Goal: Book appointment/travel/reservation

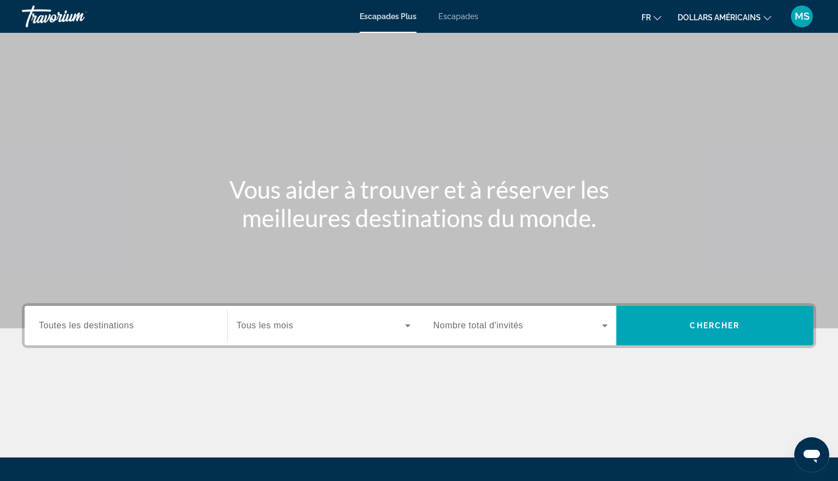
click at [43, 323] on span "Toutes les destinations" at bounding box center [86, 325] width 95 height 9
click at [43, 323] on input "Destination Toutes les destinations" at bounding box center [126, 326] width 174 height 13
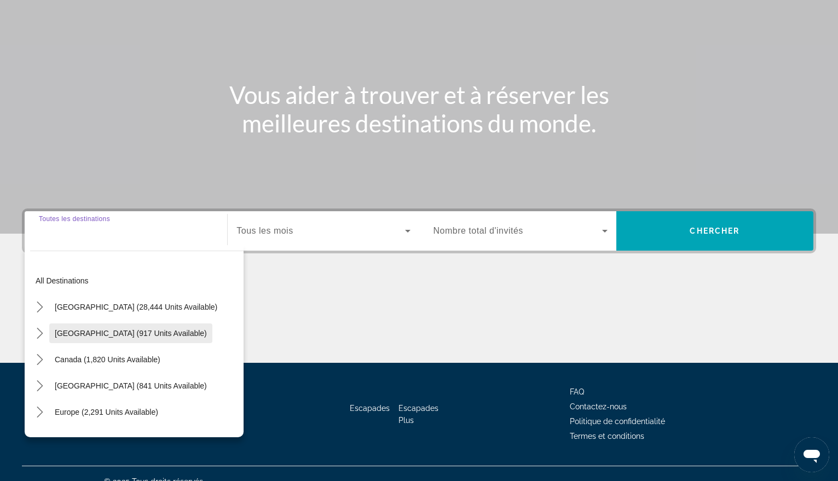
scroll to position [111, 0]
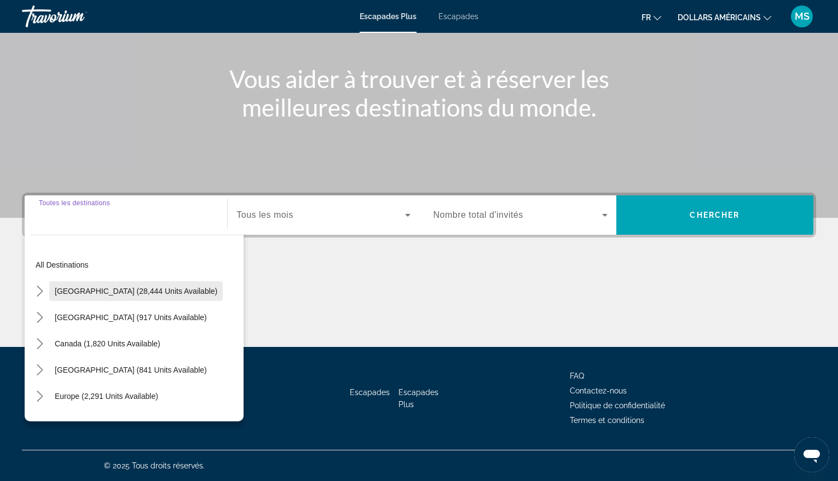
click at [117, 290] on span "[GEOGRAPHIC_DATA] (28,444 units available)" at bounding box center [136, 291] width 163 height 9
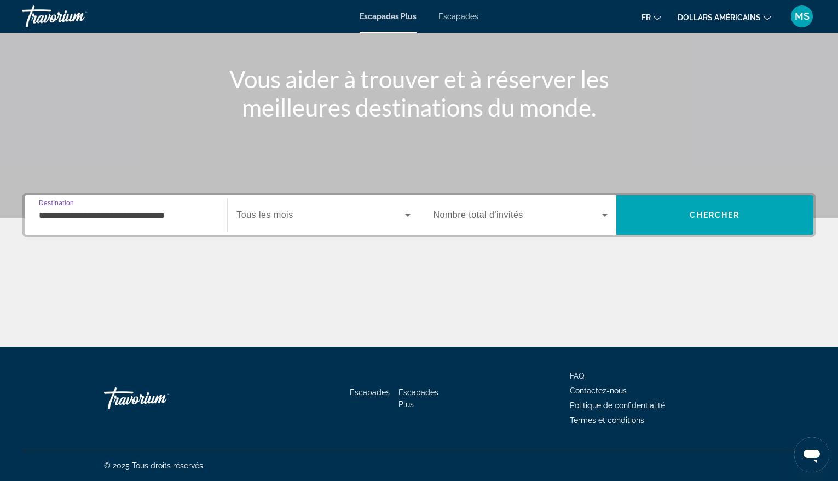
click at [122, 217] on input "**********" at bounding box center [126, 215] width 174 height 13
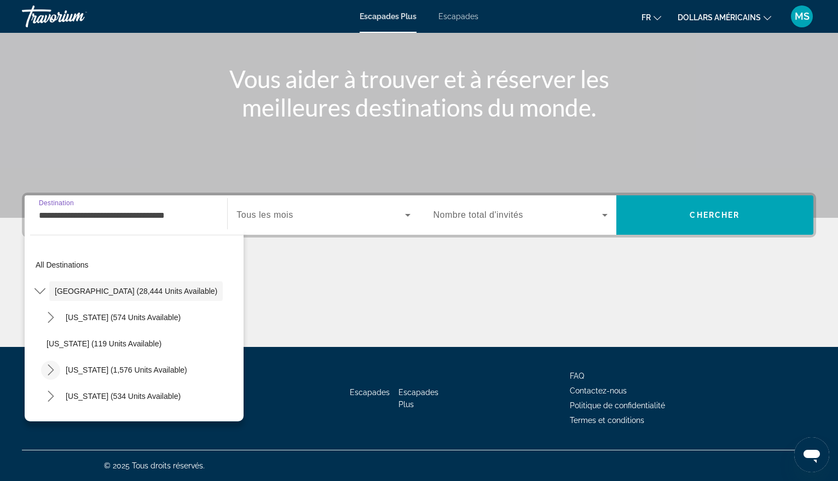
click at [47, 367] on icon "Toggle California (1,576 units available) submenu" at bounding box center [50, 370] width 11 height 11
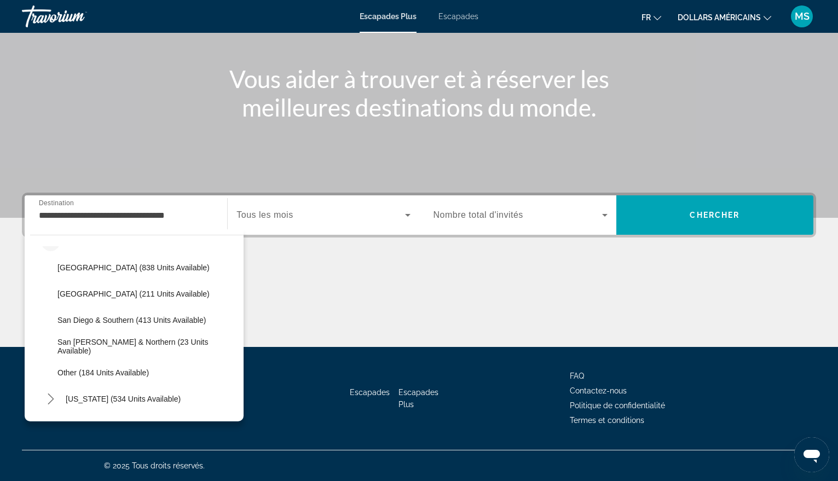
scroll to position [110, 0]
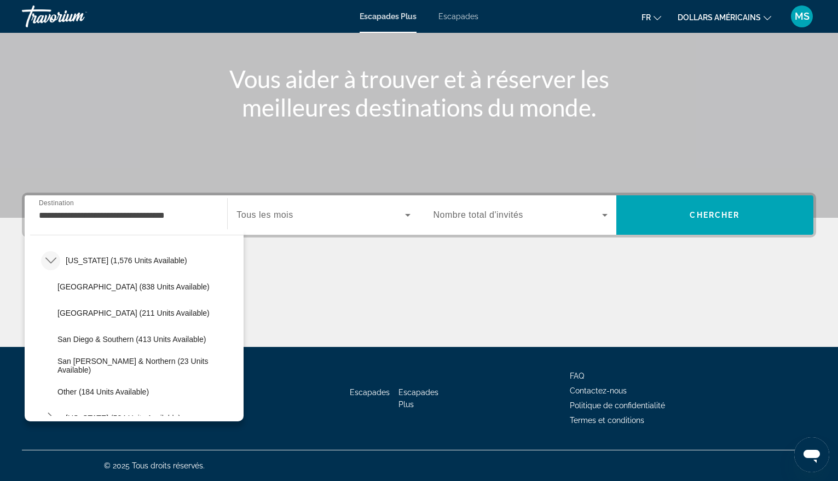
click at [51, 260] on icon "Toggle California (1,576 units available) submenu" at bounding box center [50, 260] width 11 height 11
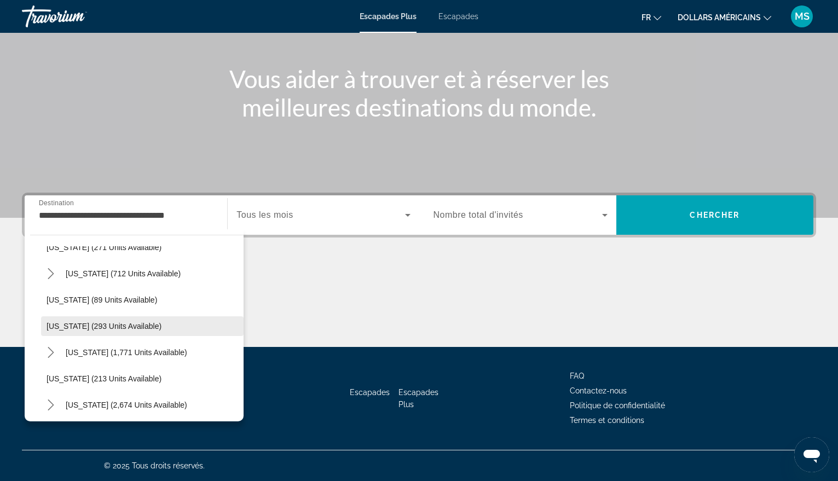
scroll to position [493, 0]
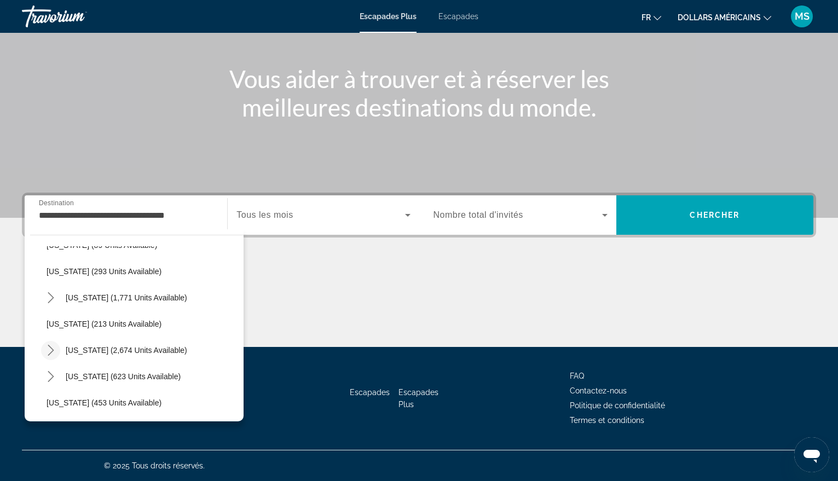
click at [51, 347] on icon "Toggle Nevada (2,674 units available) submenu" at bounding box center [50, 350] width 11 height 11
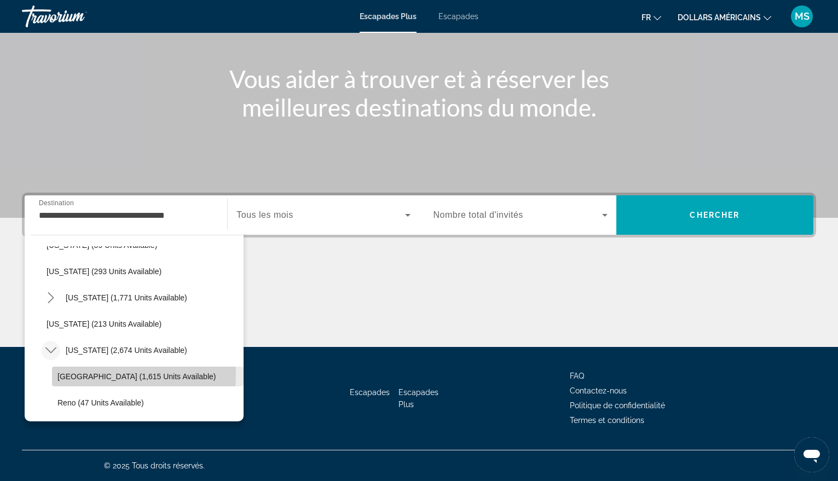
click at [109, 375] on span "[GEOGRAPHIC_DATA] (1,615 units available)" at bounding box center [136, 376] width 158 height 9
type input "**********"
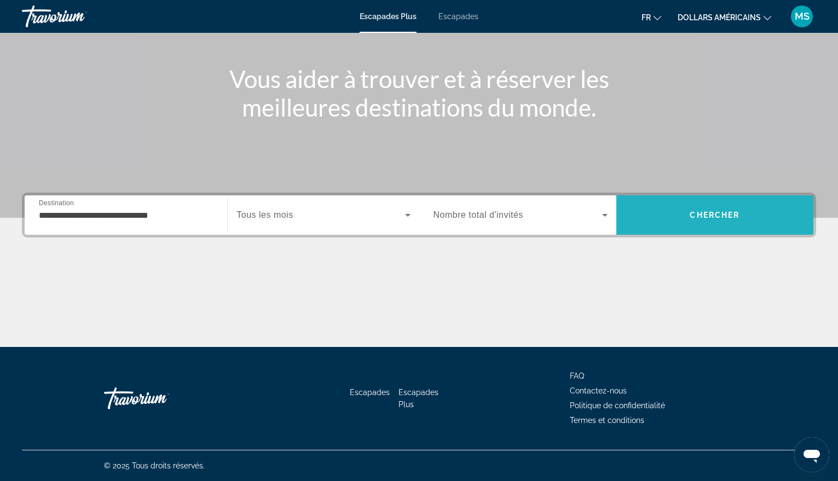
click at [696, 210] on span "Recherche" at bounding box center [715, 215] width 197 height 26
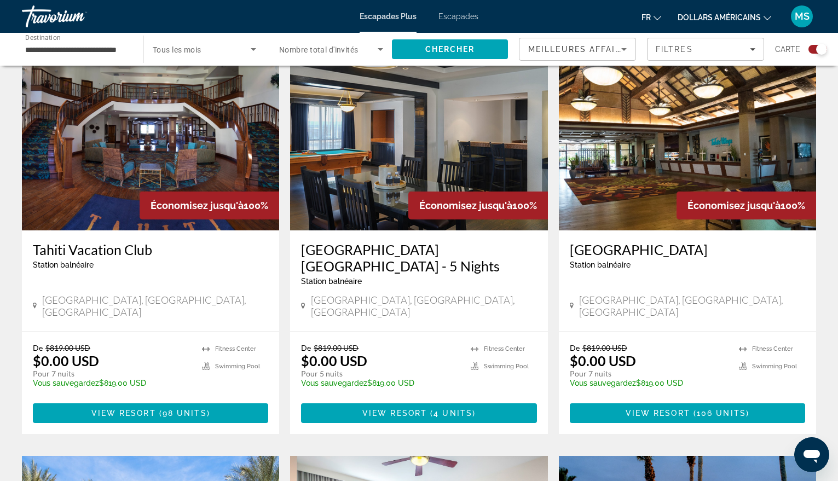
scroll to position [1205, 0]
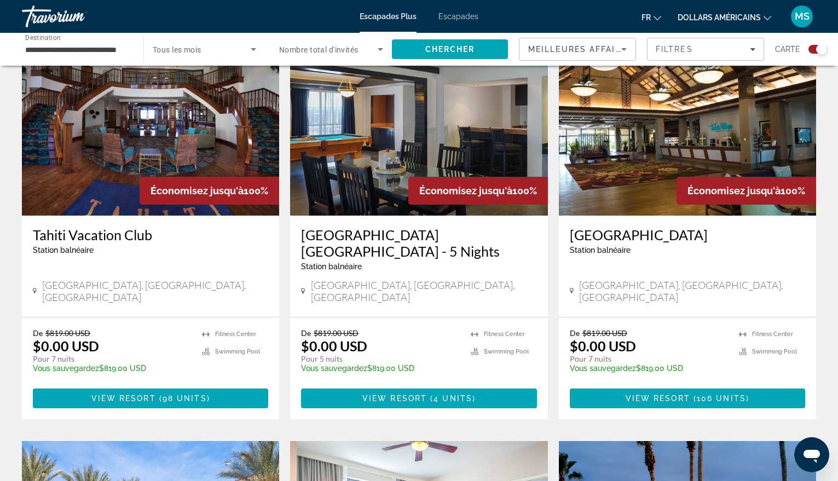
click at [626, 140] on img "Contenu principal" at bounding box center [687, 128] width 257 height 175
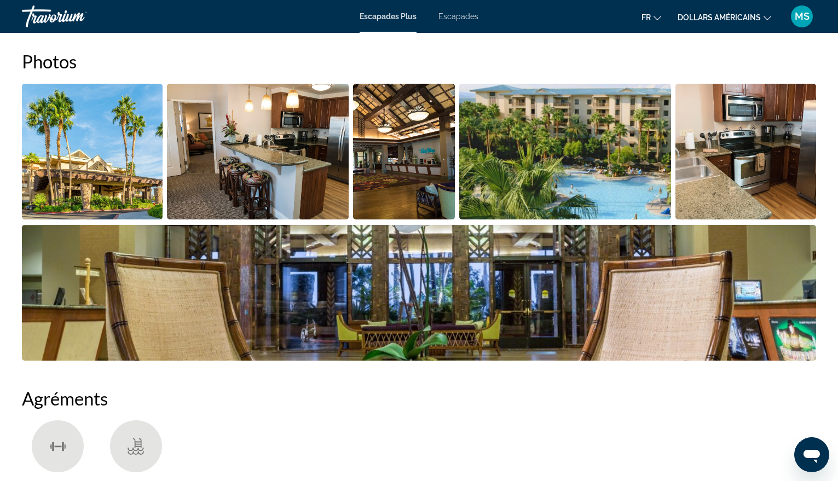
scroll to position [493, 0]
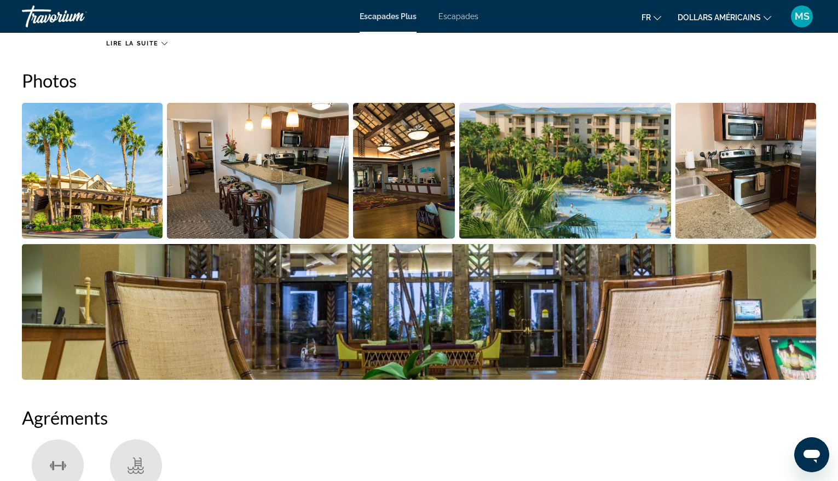
click at [99, 172] on img "Open full-screen image slider" at bounding box center [92, 171] width 141 height 136
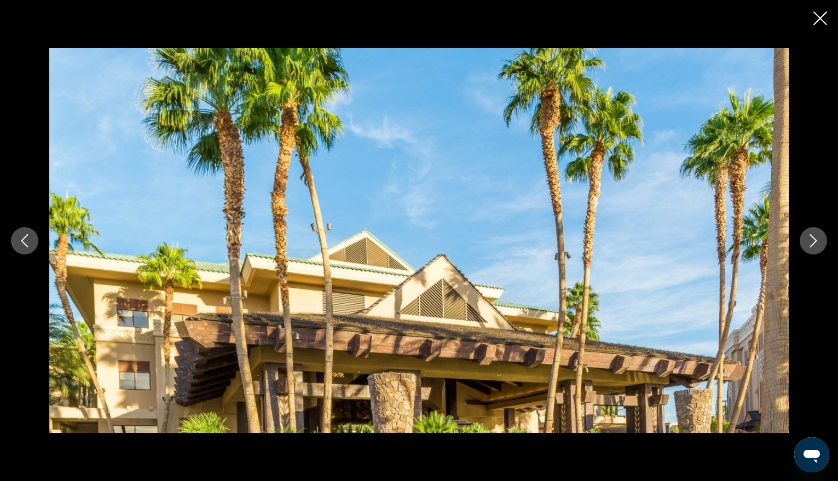
click at [813, 235] on icon "Next image" at bounding box center [813, 240] width 13 height 13
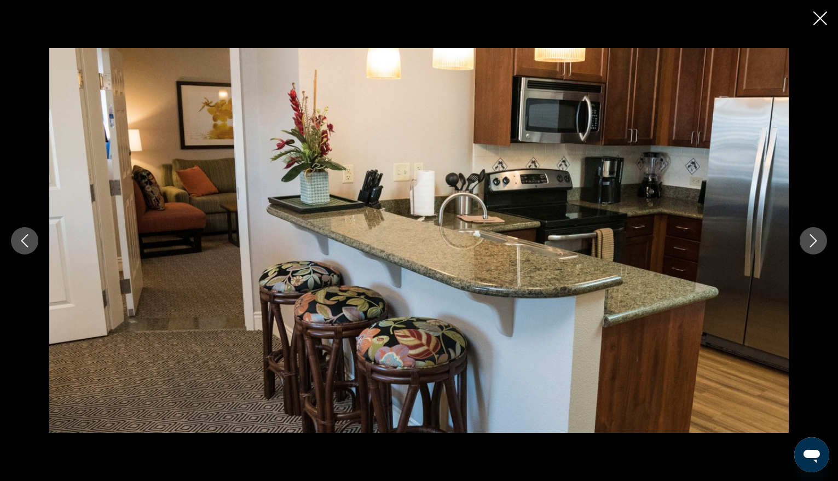
click at [813, 235] on icon "Next image" at bounding box center [813, 240] width 13 height 13
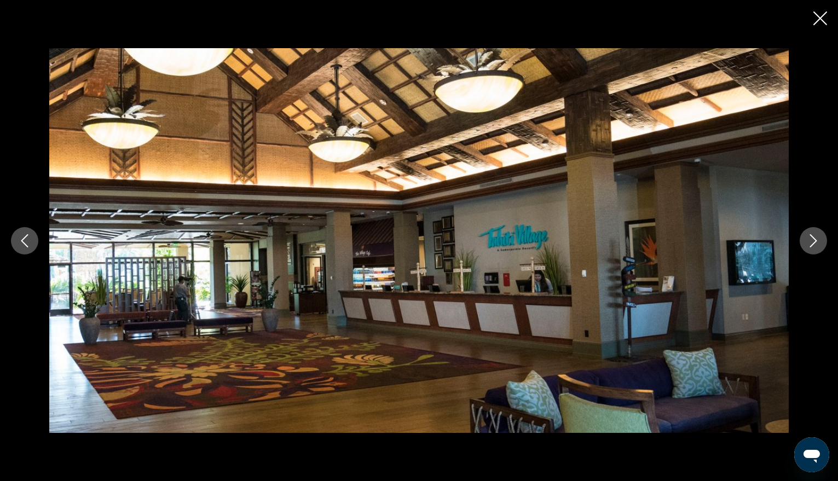
click at [813, 235] on icon "Next image" at bounding box center [813, 240] width 13 height 13
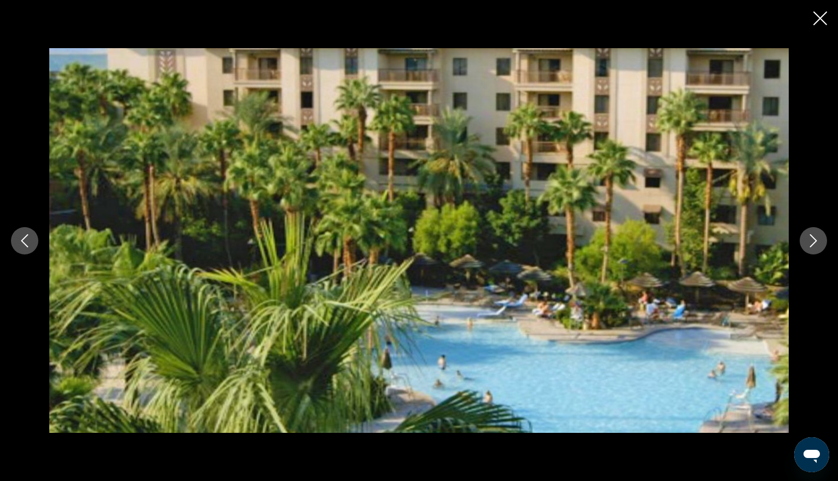
click at [809, 238] on icon "Next image" at bounding box center [813, 240] width 13 height 13
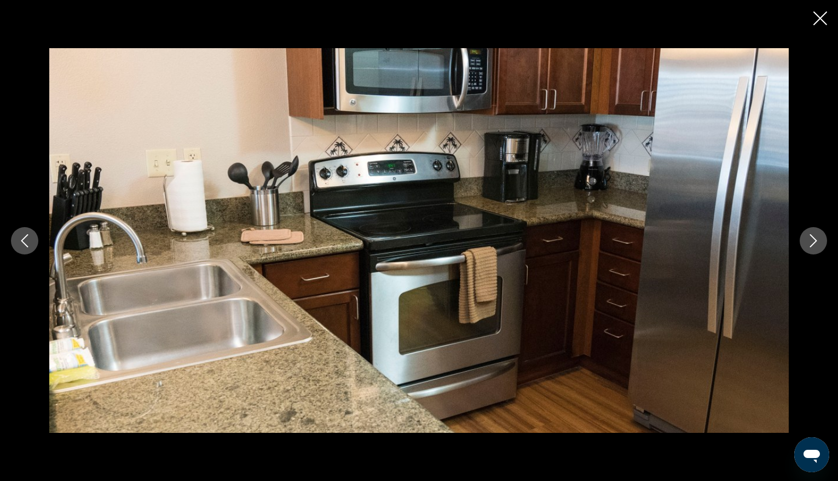
click at [809, 238] on icon "Next image" at bounding box center [813, 240] width 13 height 13
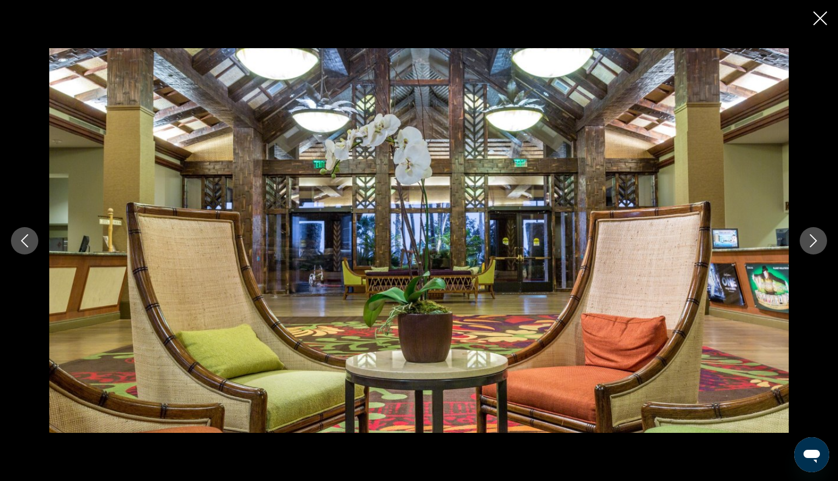
click at [809, 238] on icon "Next image" at bounding box center [813, 240] width 13 height 13
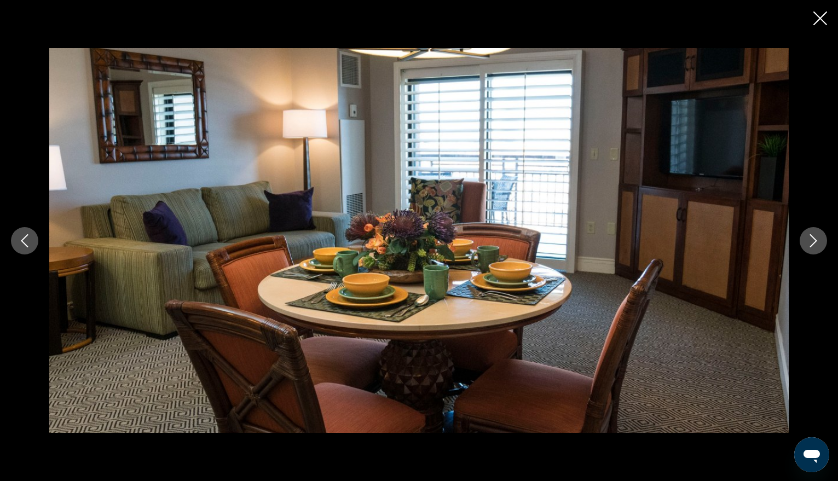
click at [809, 238] on icon "Next image" at bounding box center [813, 240] width 13 height 13
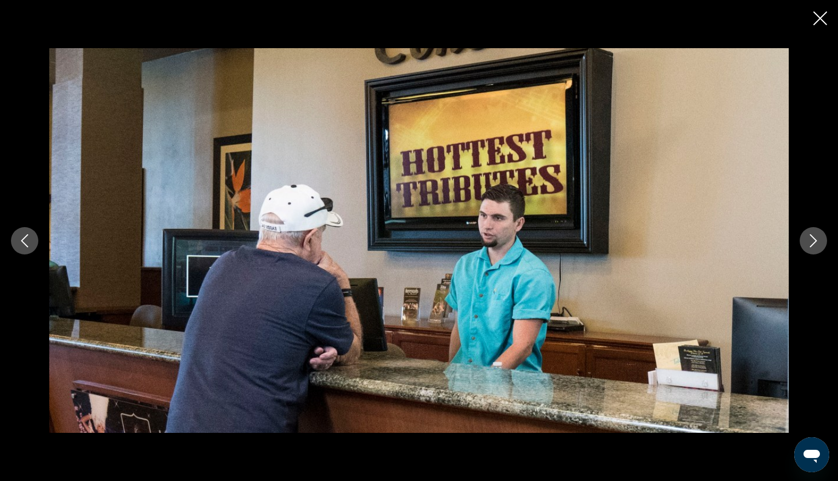
click at [809, 238] on icon "Next image" at bounding box center [813, 240] width 13 height 13
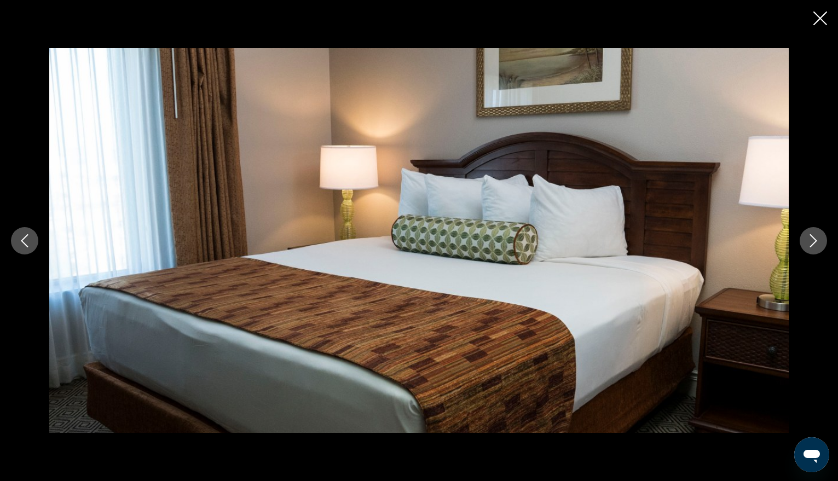
click at [809, 238] on icon "Next image" at bounding box center [813, 240] width 13 height 13
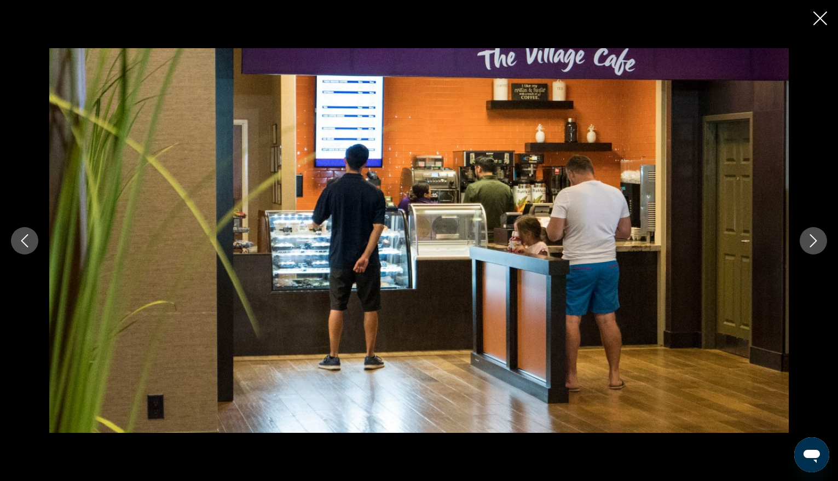
click at [809, 238] on icon "Next image" at bounding box center [813, 240] width 13 height 13
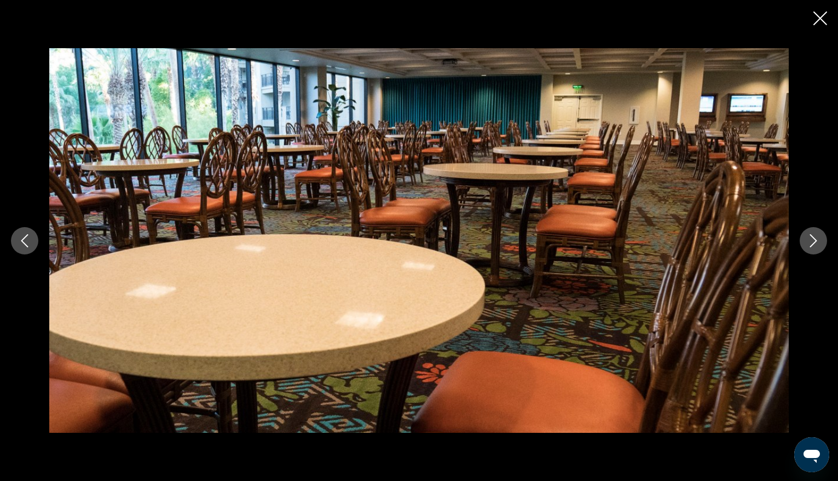
click at [809, 238] on icon "Next image" at bounding box center [813, 240] width 13 height 13
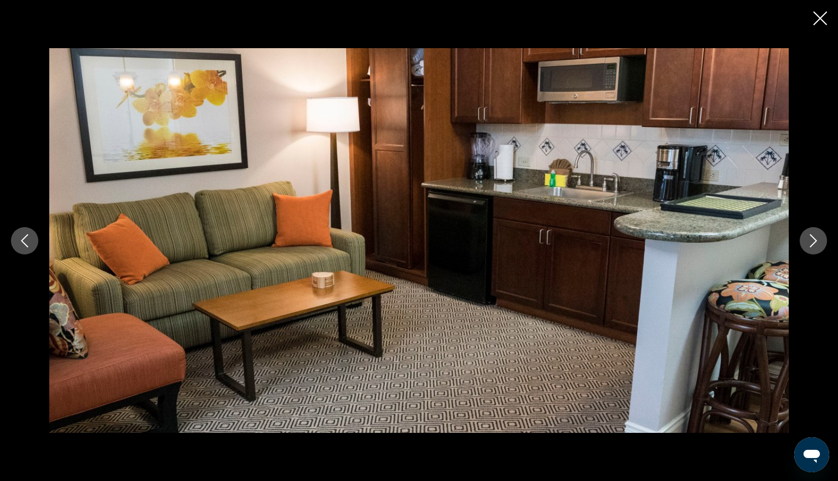
click at [809, 238] on icon "Next image" at bounding box center [813, 240] width 13 height 13
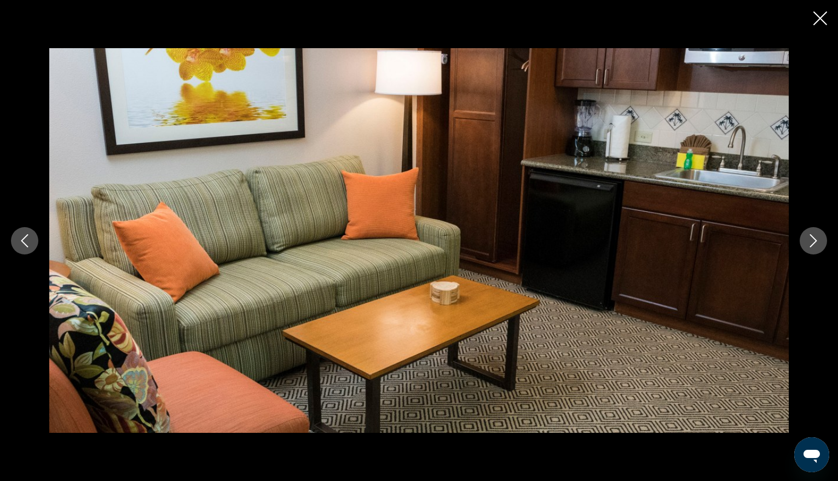
click at [813, 19] on div "prev next" at bounding box center [419, 240] width 838 height 481
click at [824, 19] on icon "Close slideshow" at bounding box center [821, 18] width 14 height 14
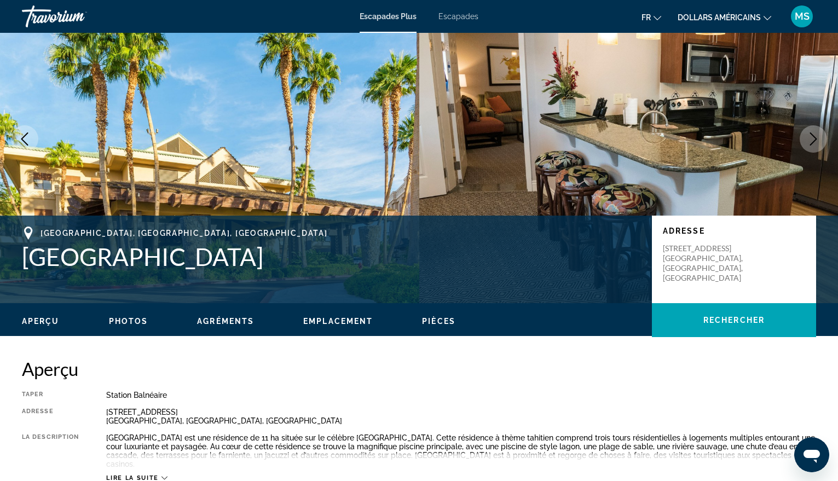
scroll to position [0, 0]
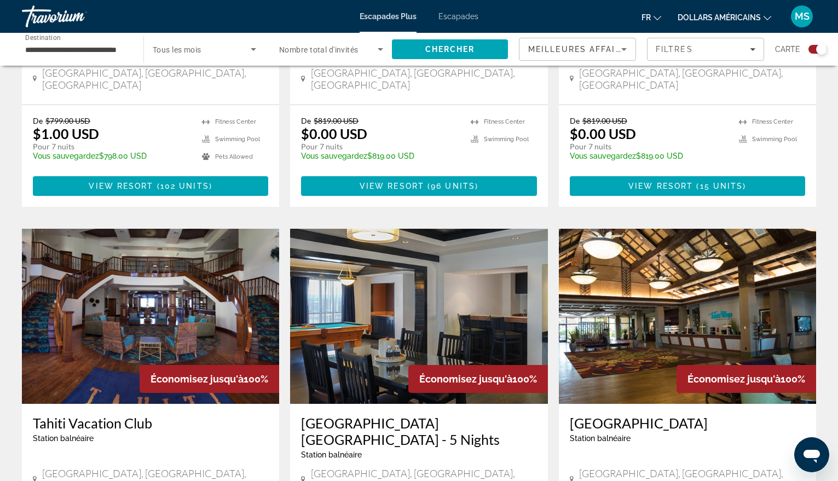
scroll to position [1150, 0]
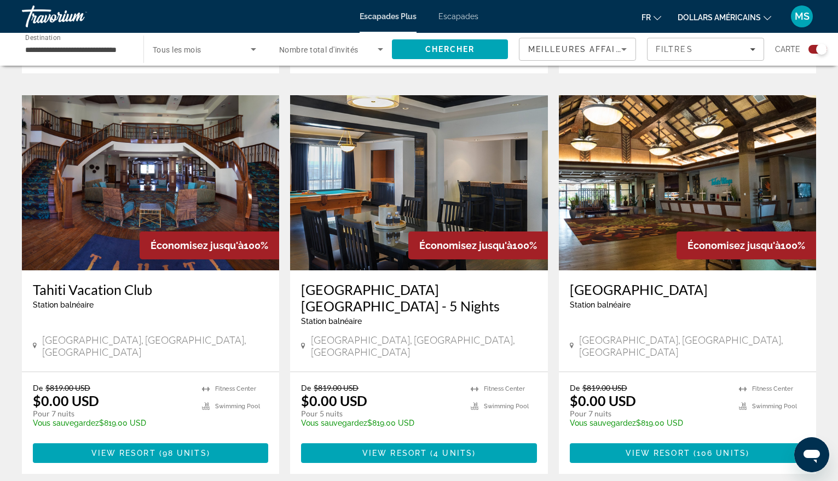
click at [131, 179] on img "Contenu principal" at bounding box center [150, 182] width 257 height 175
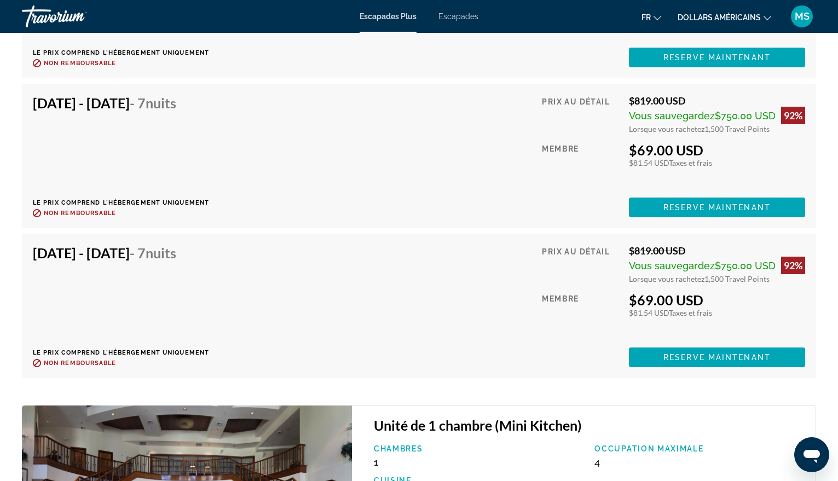
scroll to position [9583, 0]
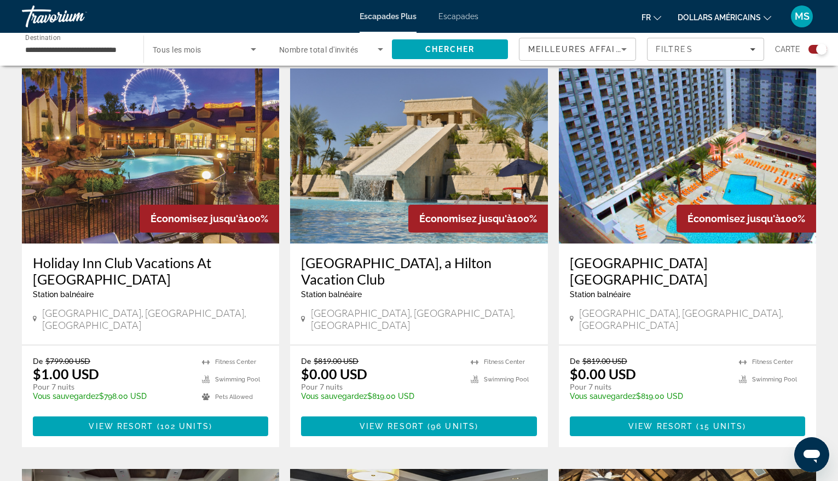
scroll to position [767, 0]
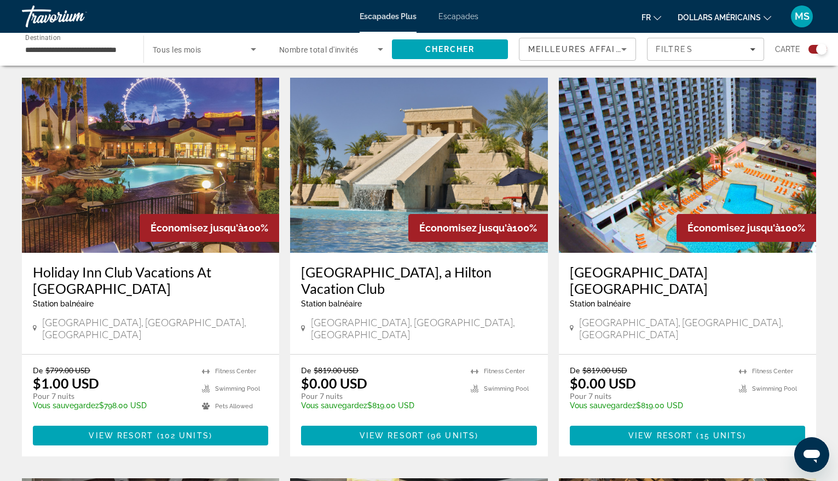
drag, startPoint x: 455, startPoint y: 168, endPoint x: 455, endPoint y: 175, distance: 7.1
click at [455, 168] on img "Contenu principal" at bounding box center [418, 165] width 257 height 175
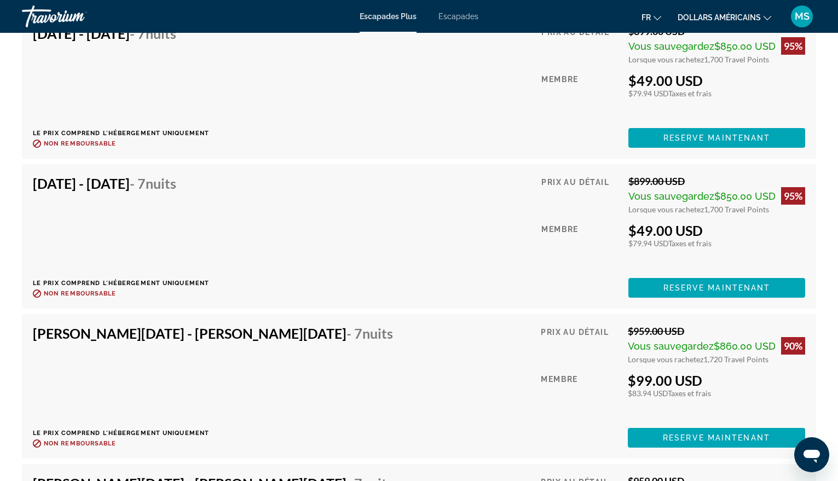
scroll to position [6665, 0]
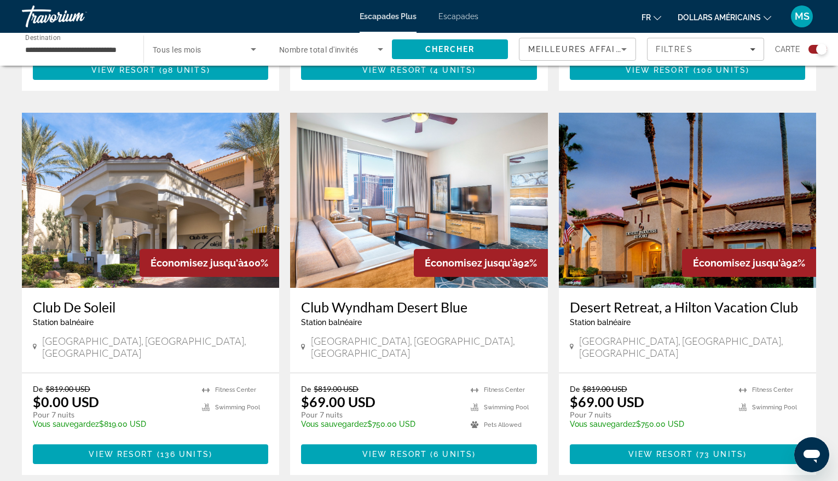
scroll to position [1679, 0]
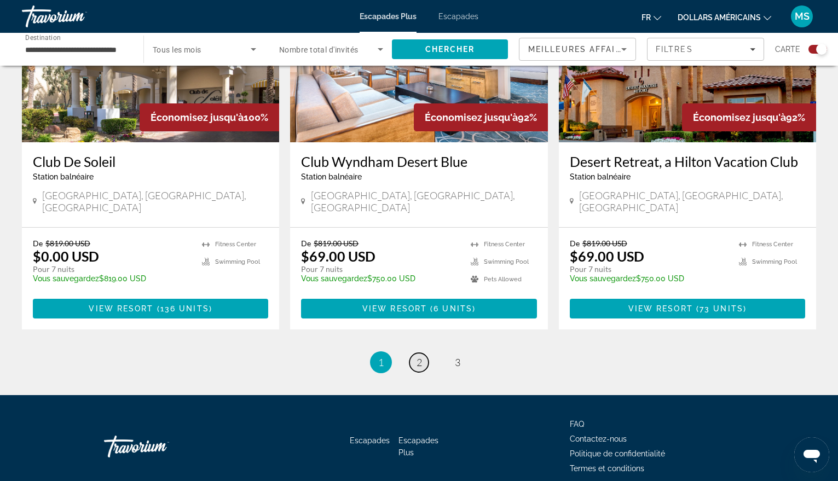
click at [423, 353] on link "page 2" at bounding box center [419, 362] width 19 height 19
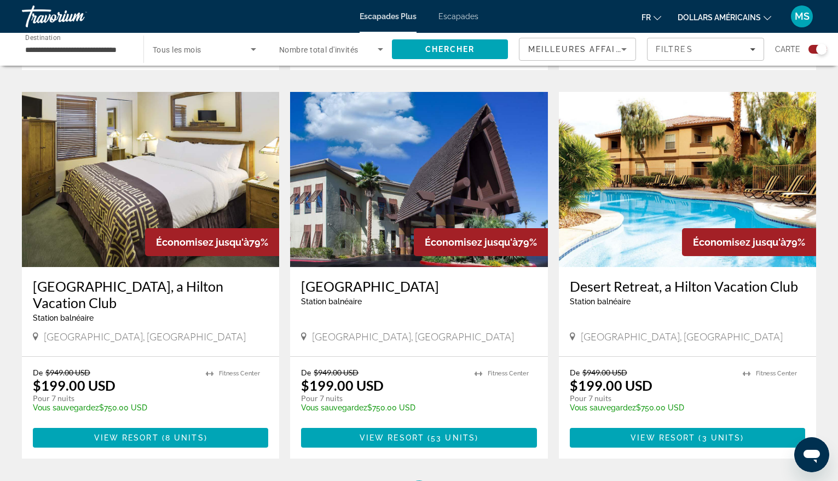
scroll to position [1533, 0]
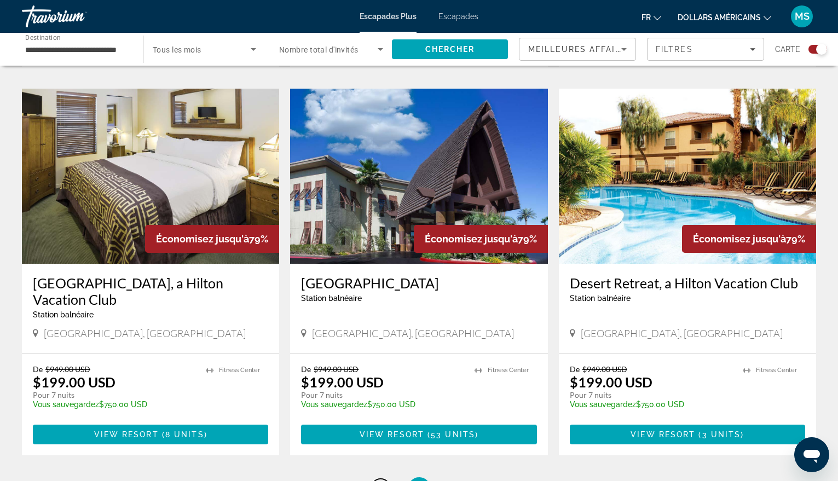
click at [376, 479] on link "page 1" at bounding box center [380, 488] width 19 height 19
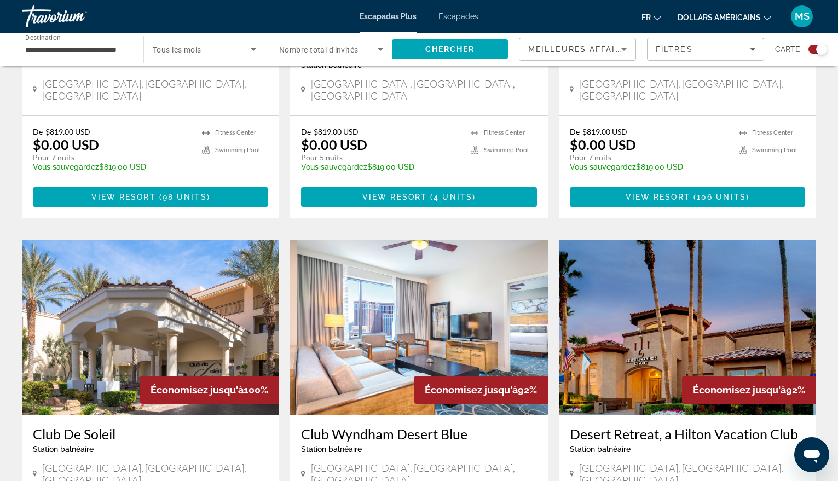
scroll to position [1405, 0]
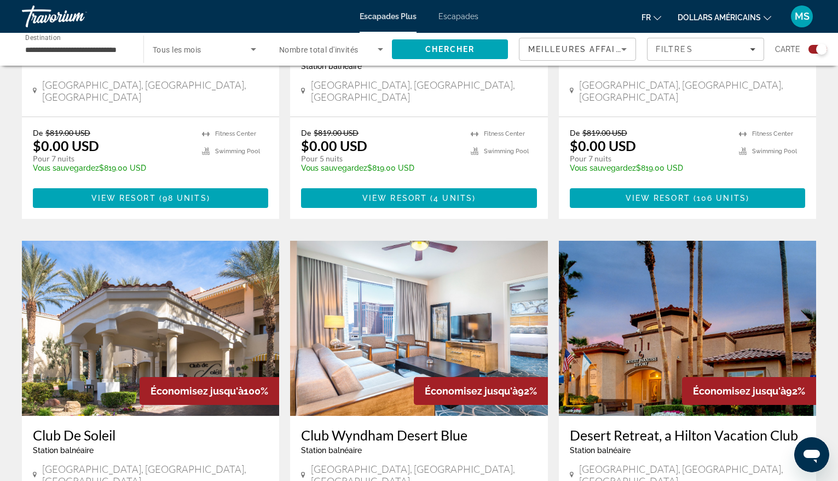
click at [140, 284] on img "Contenu principal" at bounding box center [150, 328] width 257 height 175
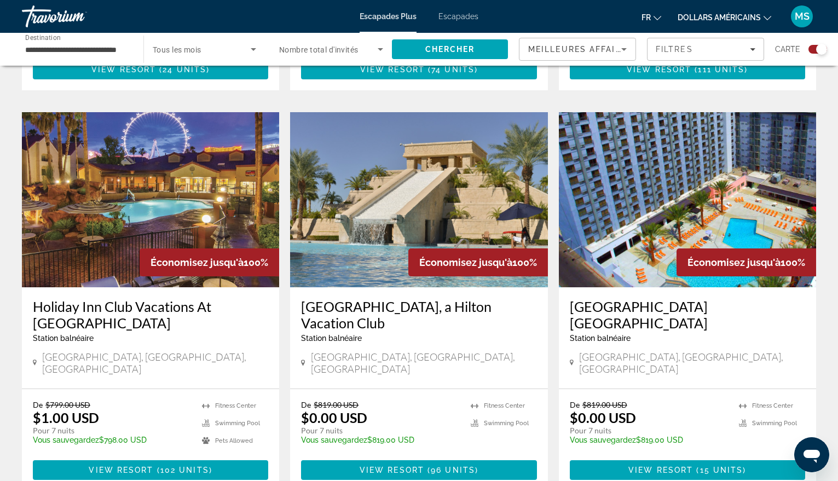
scroll to position [767, 0]
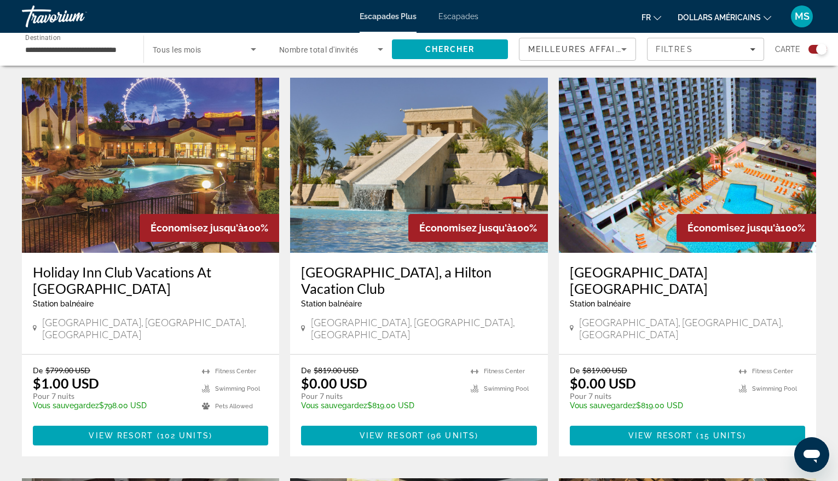
click at [147, 171] on img "Contenu principal" at bounding box center [150, 165] width 257 height 175
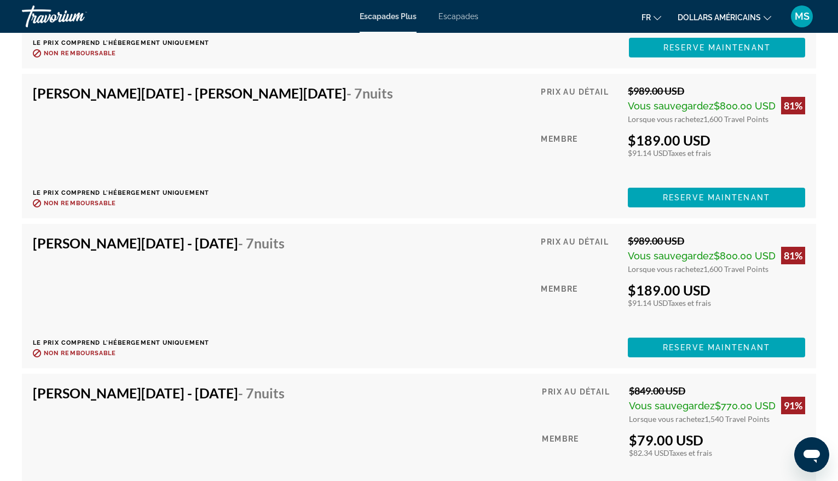
scroll to position [5872, 0]
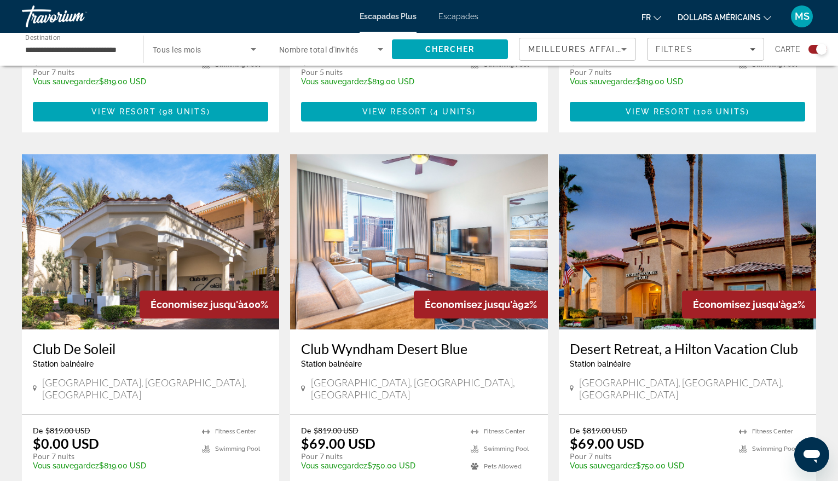
scroll to position [1515, 0]
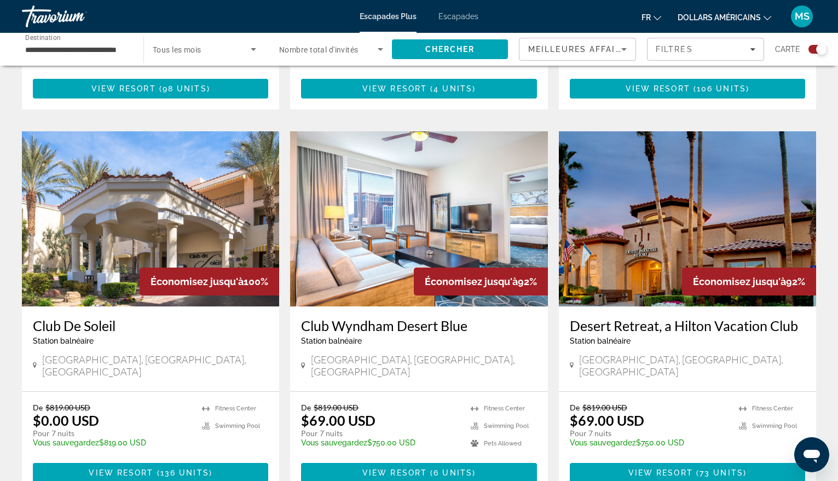
click at [659, 190] on img "Contenu principal" at bounding box center [687, 218] width 257 height 175
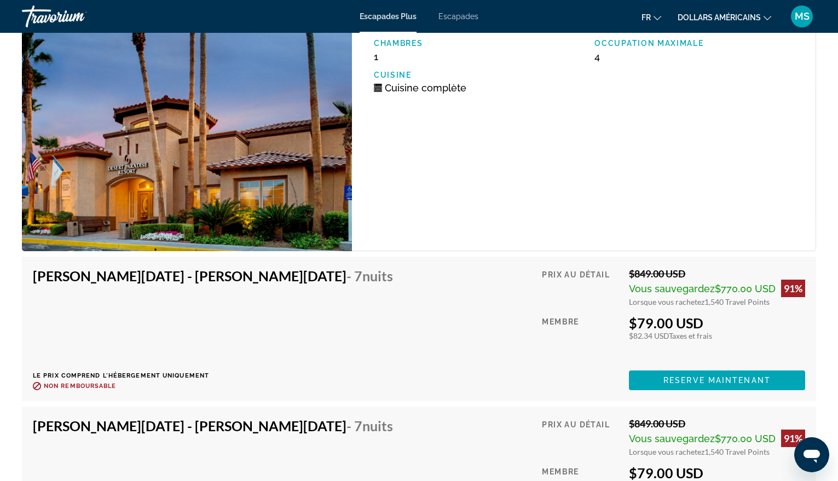
scroll to position [4777, 0]
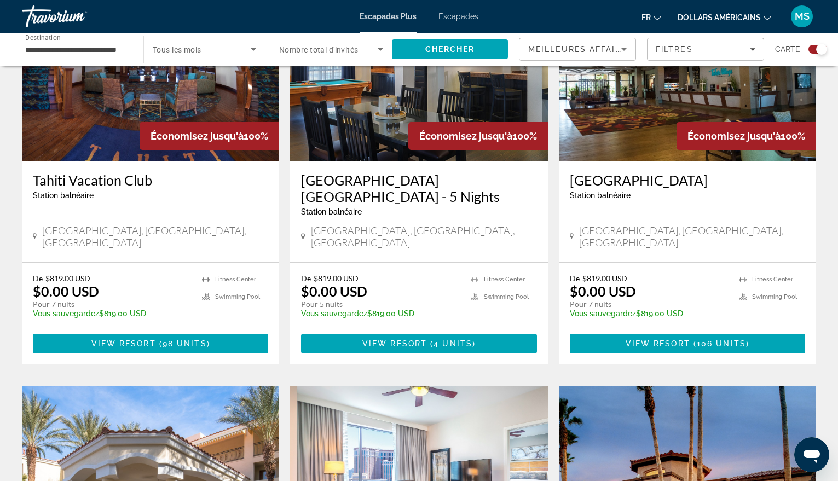
scroll to position [1679, 0]
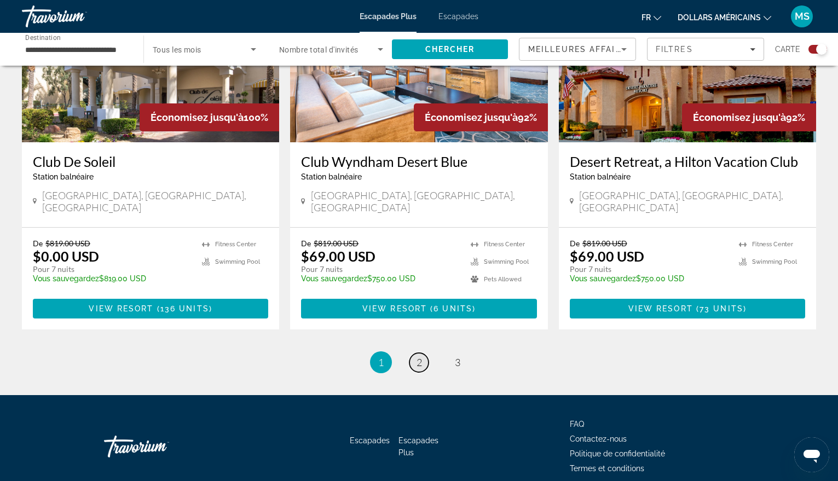
click at [416, 353] on link "page 2" at bounding box center [419, 362] width 19 height 19
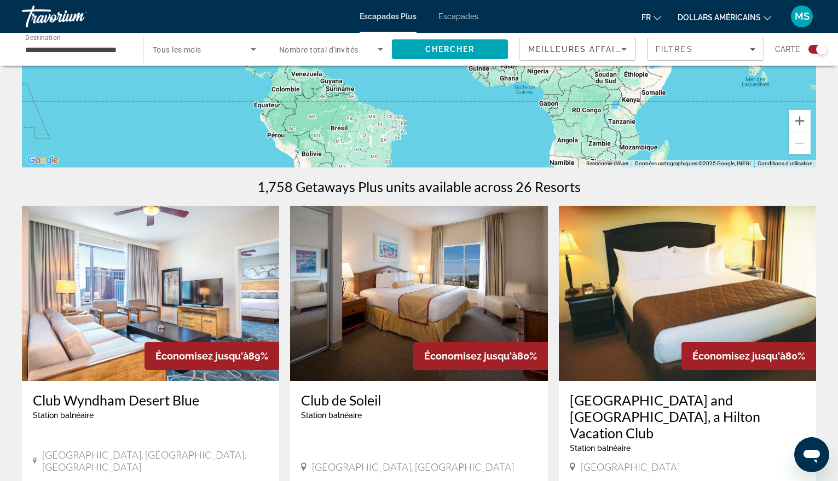
scroll to position [383, 0]
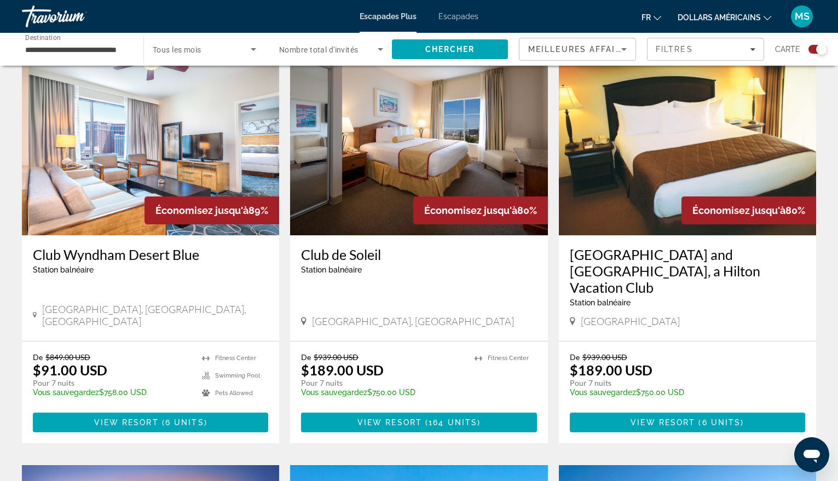
click at [631, 173] on img "Contenu principal" at bounding box center [687, 147] width 257 height 175
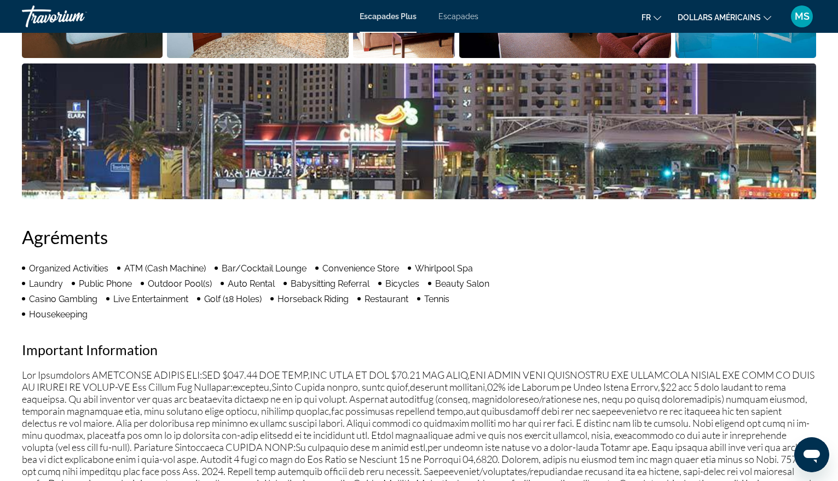
scroll to position [438, 0]
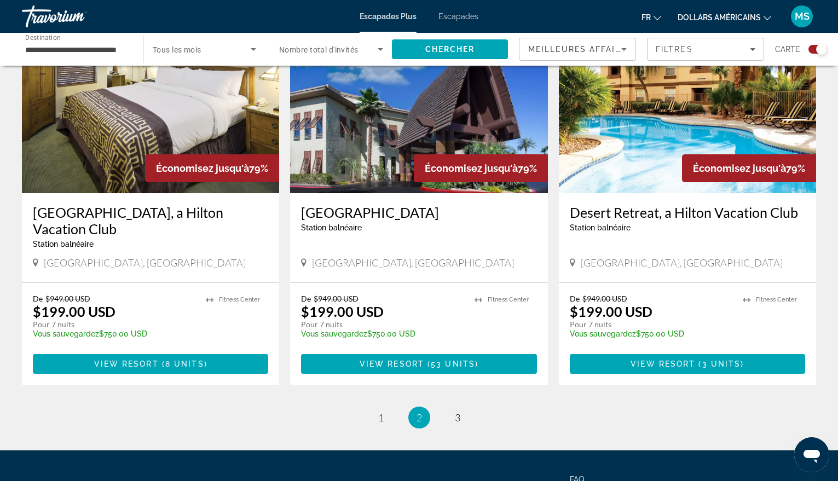
scroll to position [1679, 0]
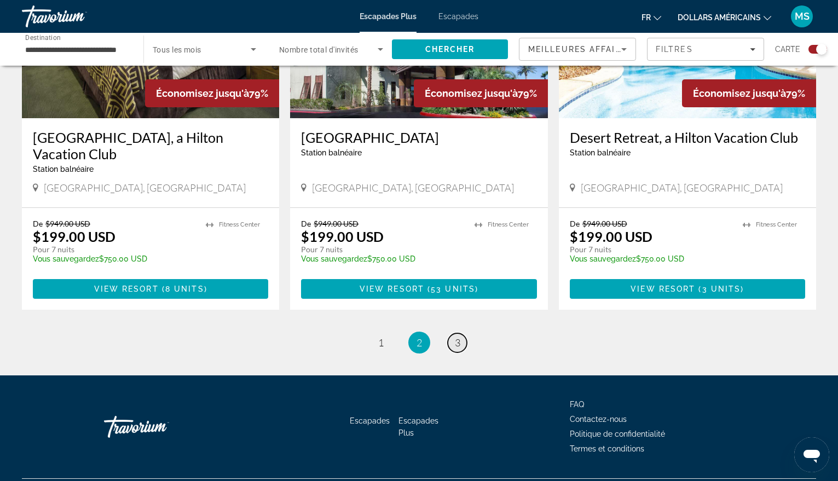
click at [456, 337] on span "3" at bounding box center [457, 343] width 5 height 12
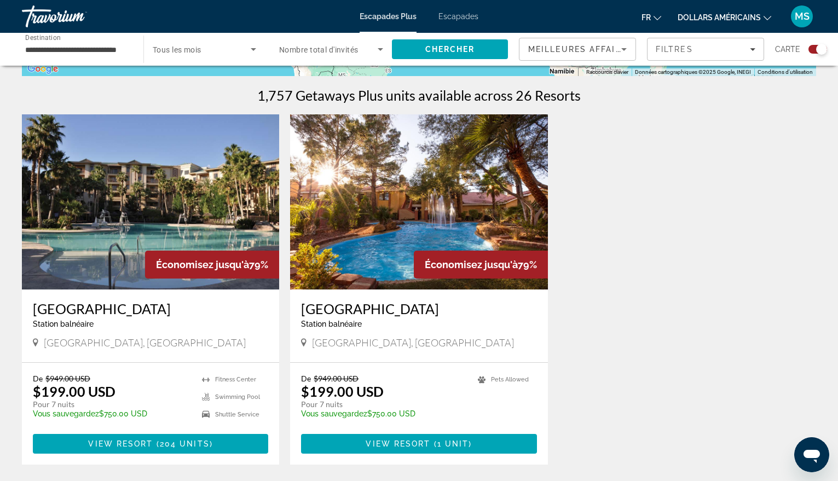
scroll to position [329, 0]
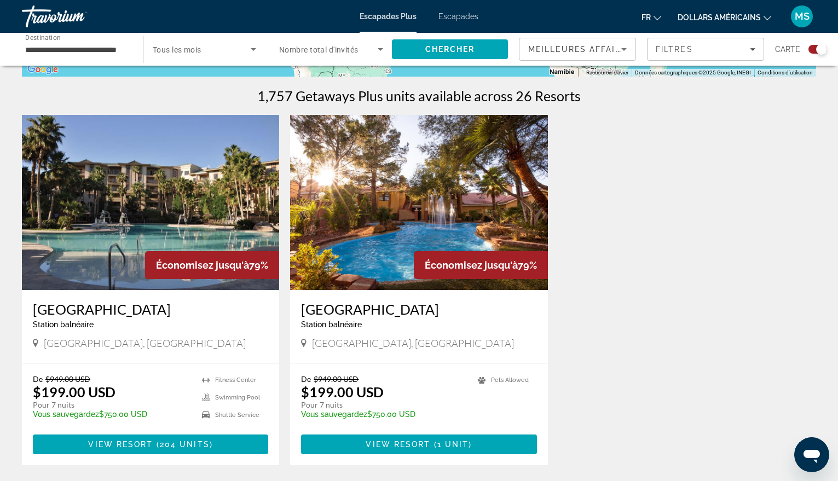
click at [423, 208] on img "Contenu principal" at bounding box center [418, 202] width 257 height 175
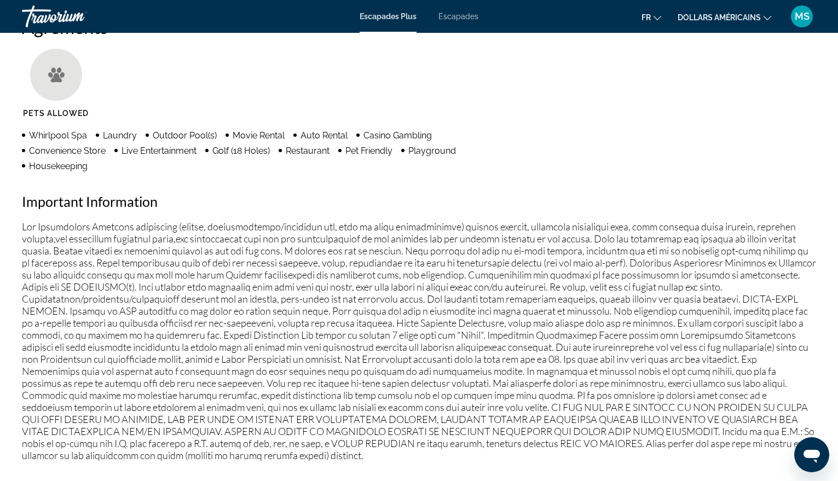
scroll to position [684, 0]
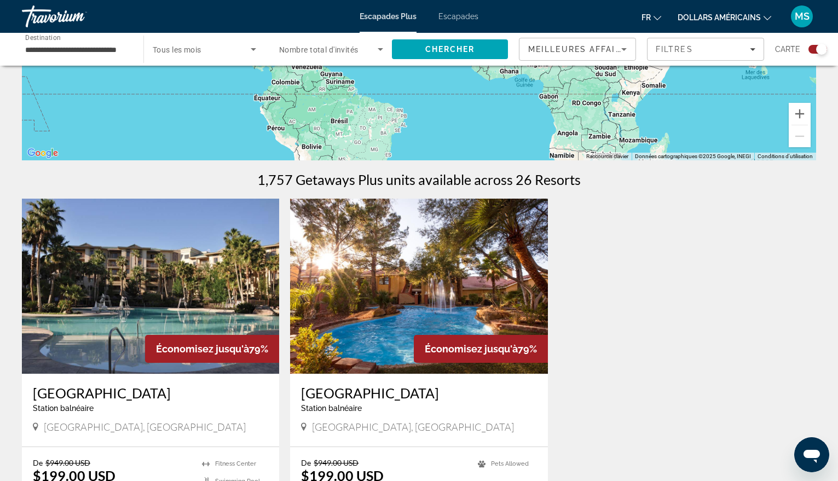
scroll to position [274, 0]
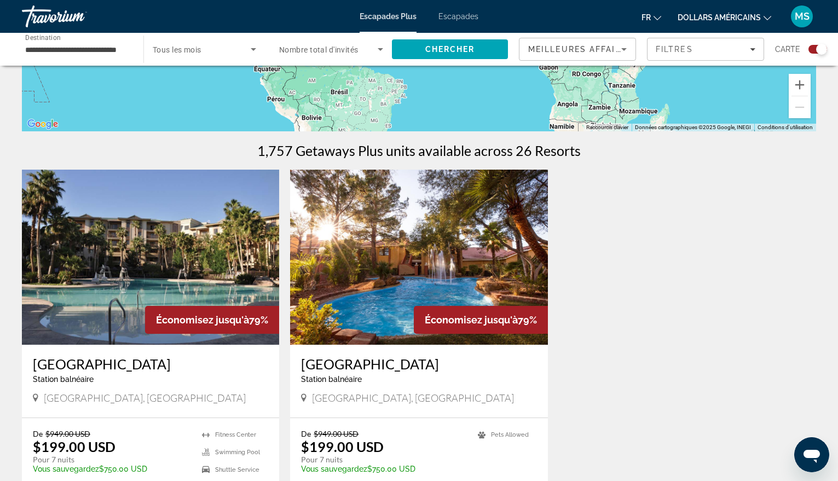
click at [129, 264] on img "Contenu principal" at bounding box center [150, 257] width 257 height 175
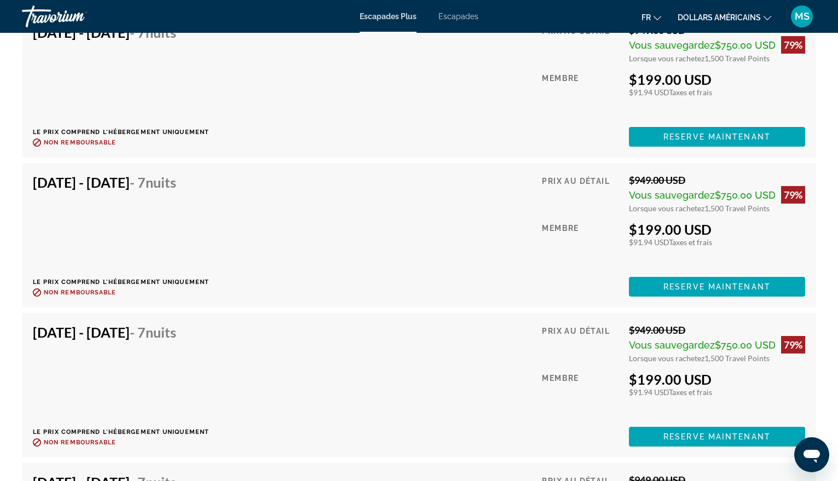
scroll to position [5243, 0]
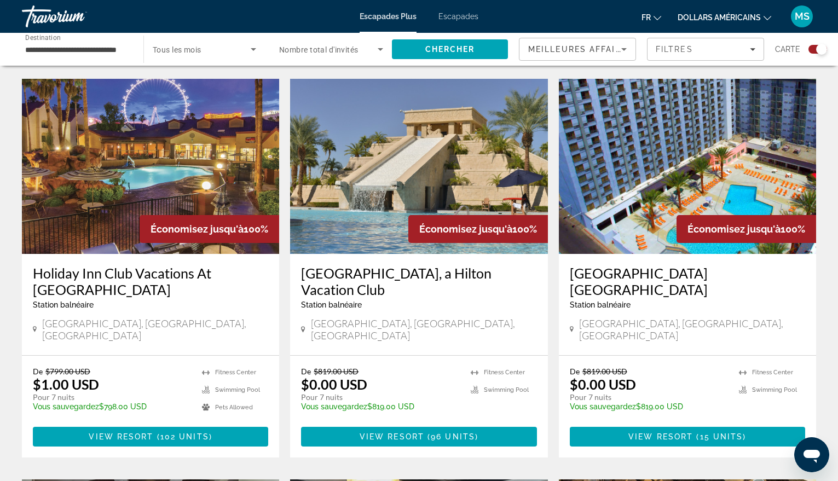
scroll to position [767, 0]
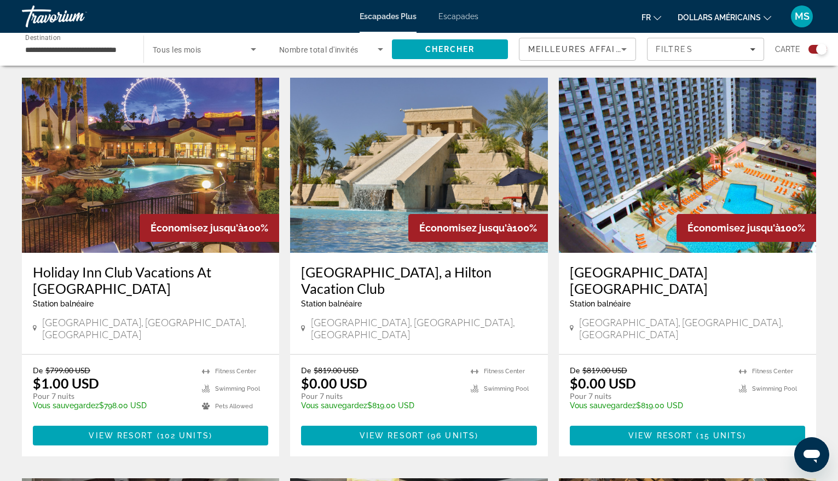
click at [133, 157] on img "Contenu principal" at bounding box center [150, 165] width 257 height 175
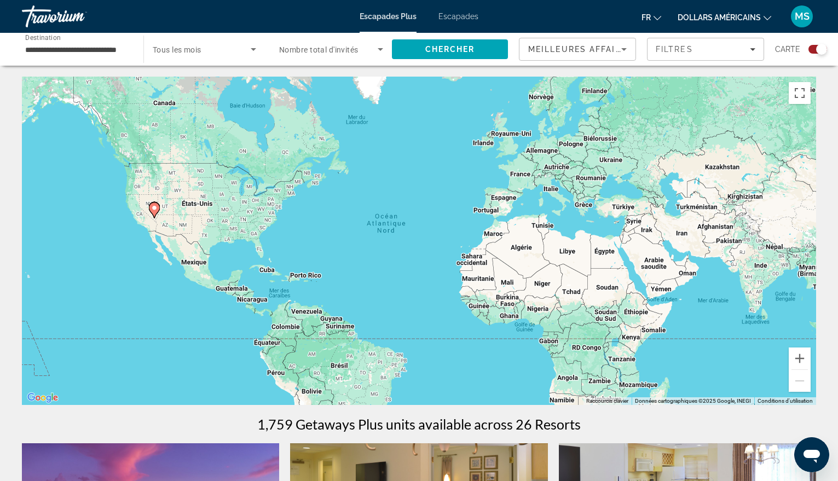
click at [70, 50] on input "**********" at bounding box center [77, 49] width 104 height 13
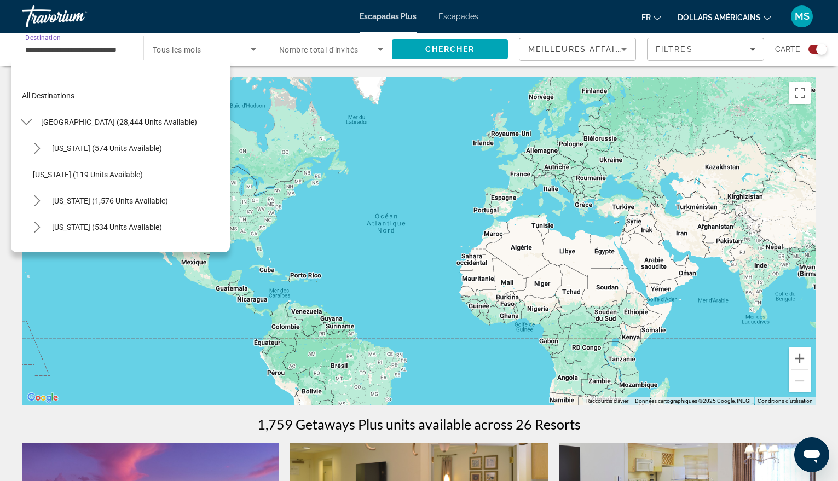
scroll to position [538, 0]
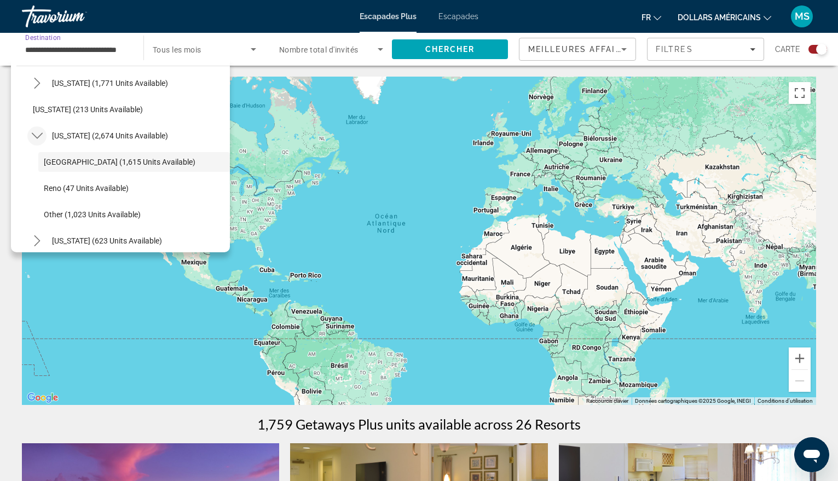
click at [37, 136] on icon "Toggle Nevada (2,674 units available) submenu" at bounding box center [37, 135] width 11 height 11
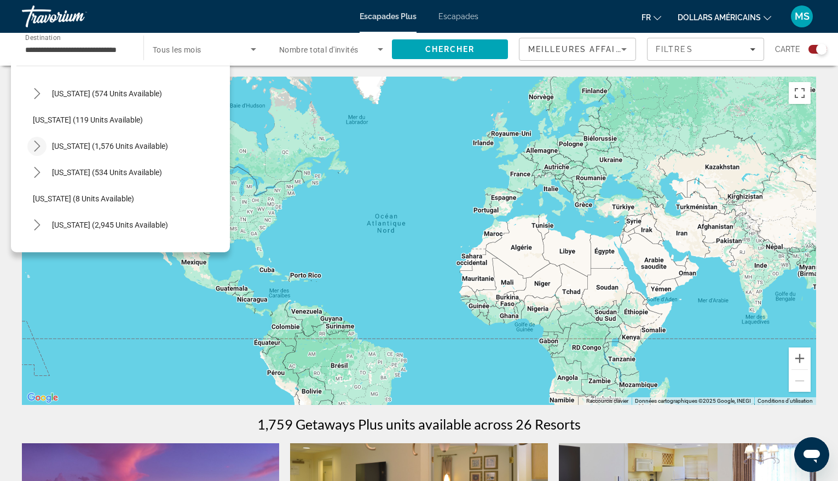
click at [34, 146] on icon "Toggle California (1,576 units available) submenu" at bounding box center [37, 146] width 11 height 11
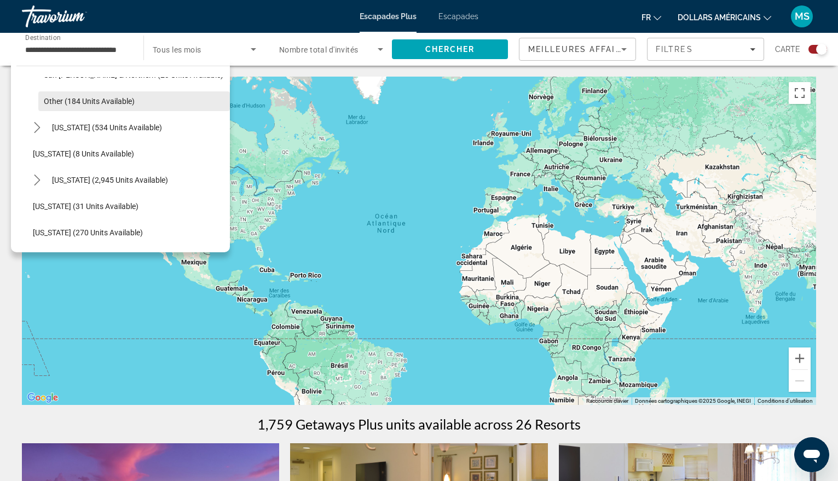
scroll to position [110, 0]
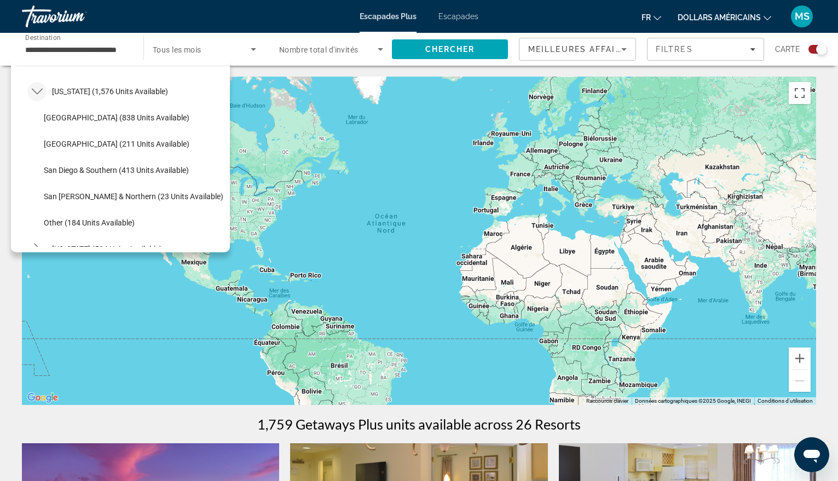
click at [32, 89] on icon "Toggle California (1,576 units available) submenu" at bounding box center [36, 92] width 11 height 6
